Goal: Transaction & Acquisition: Purchase product/service

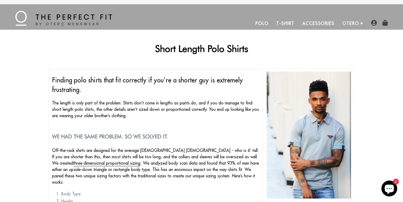
click at [262, 22] on link "Polo" at bounding box center [262, 23] width 21 height 13
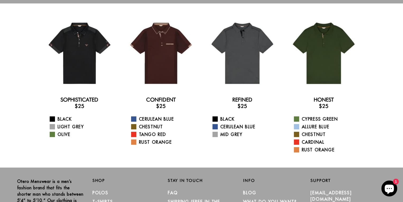
scroll to position [25, 0]
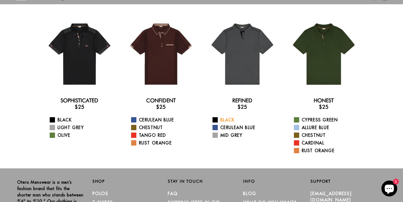
click at [217, 119] on span at bounding box center [215, 119] width 5 height 5
